Goal: Transaction & Acquisition: Subscribe to service/newsletter

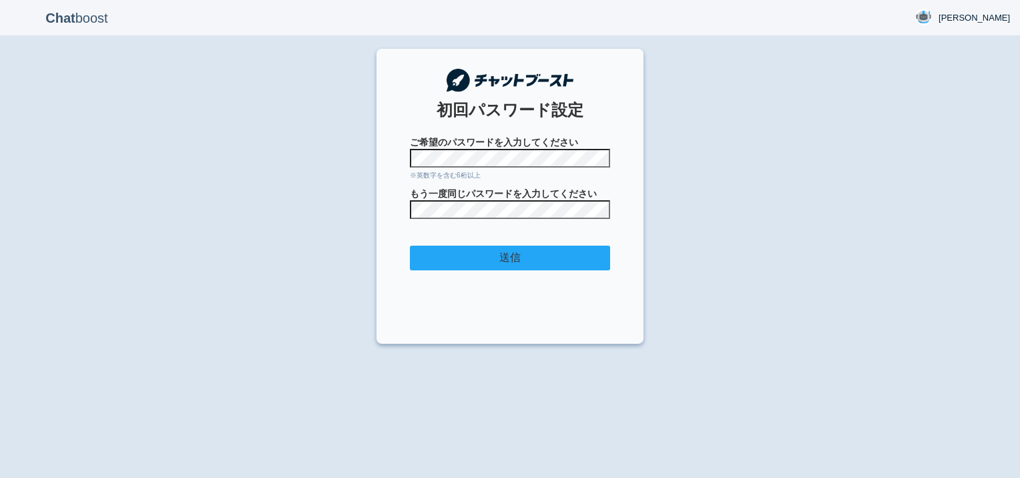
click at [542, 264] on input "送信" at bounding box center [510, 258] width 200 height 25
click at [727, 191] on div "Chat boost 宇賀神しのぶ 宇賀神しのぶ Member since admin 2025-09-11 14:59:59 ログアウト 初回パスワード設定…" at bounding box center [510, 239] width 1020 height 478
click at [509, 254] on input "送信" at bounding box center [510, 258] width 200 height 25
click at [381, 154] on section "初回パスワード設定 ご希望のパスワードを入力してください ※英数字を含む6桁以上 もう一度同じパスワードを入力してください 送信" at bounding box center [509, 196] width 267 height 295
click at [508, 258] on input "送信" at bounding box center [510, 258] width 200 height 25
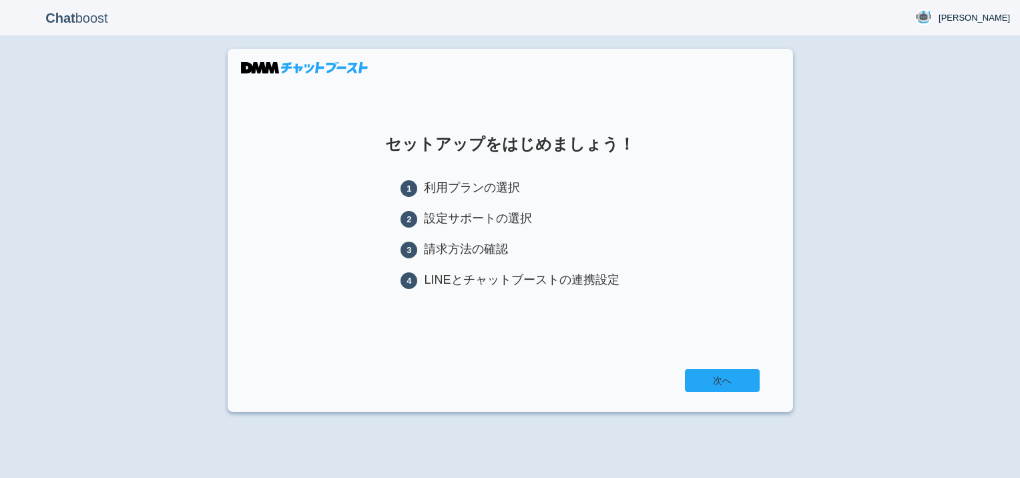
click at [709, 380] on link "次へ" at bounding box center [722, 380] width 75 height 23
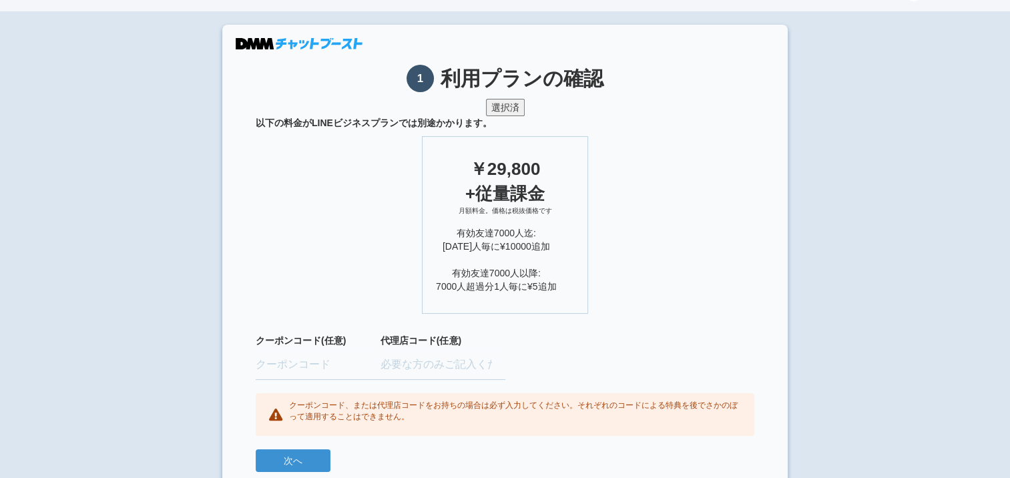
scroll to position [37, 0]
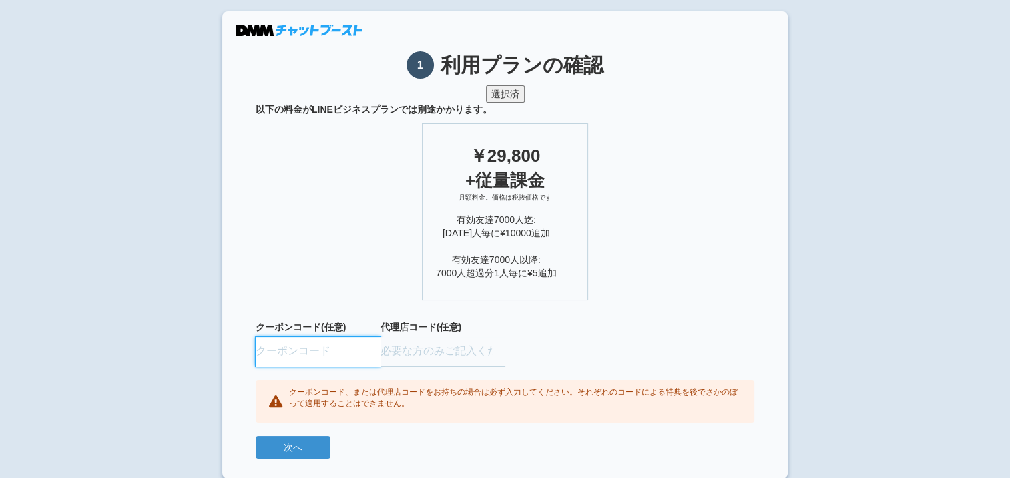
click at [295, 348] on input "text" at bounding box center [318, 351] width 125 height 29
click at [339, 238] on ul "￥29,800 +従量課金 月額料金。価格は税抜価格です 有効友達7000人迄: [DATE]人毎に¥10000追加 有効友達7000人以降: 7000人超過…" at bounding box center [505, 208] width 498 height 184
click at [315, 443] on button "次へ" at bounding box center [293, 447] width 75 height 23
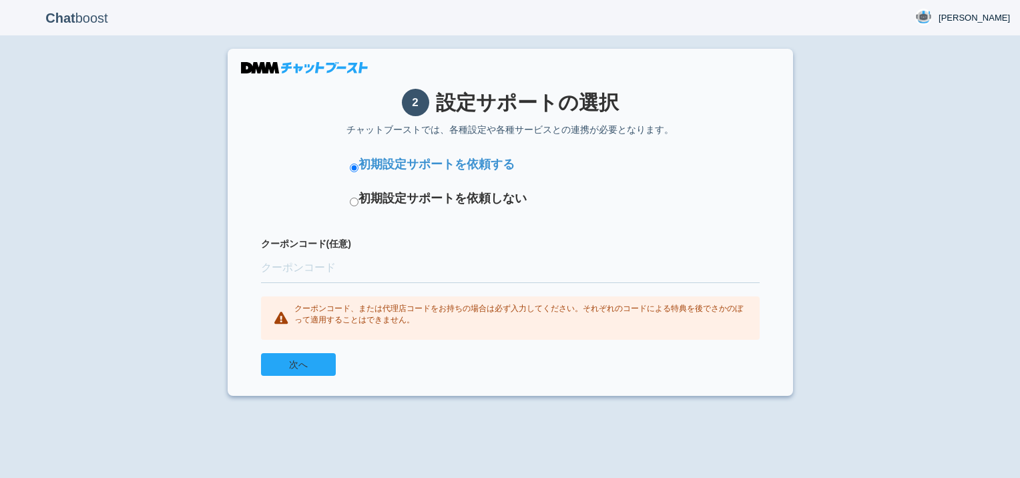
click at [312, 367] on button "次へ" at bounding box center [298, 364] width 75 height 23
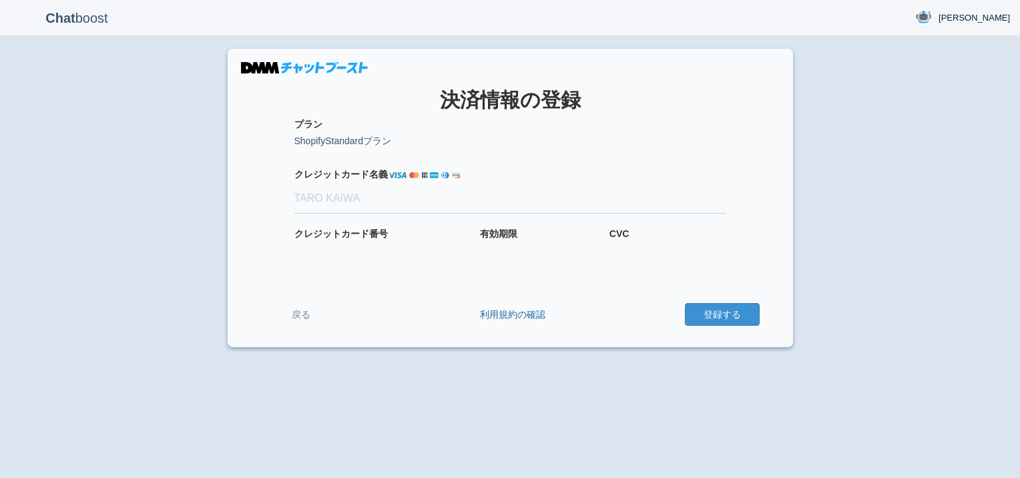
click at [123, 147] on div "Chat boost [PERSON_NAME] [PERSON_NAME] Member since admin [DATE] 14:59:59 ログアウト…" at bounding box center [510, 239] width 1020 height 478
